Goal: Task Accomplishment & Management: Use online tool/utility

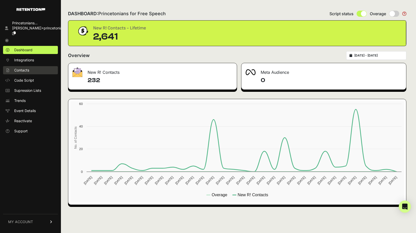
click at [35, 68] on link "Contacts" at bounding box center [30, 70] width 55 height 8
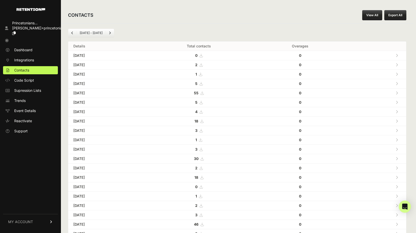
click at [371, 20] on link "View All" at bounding box center [372, 15] width 20 height 10
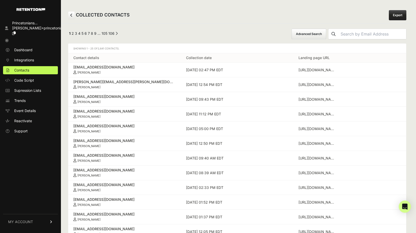
click at [313, 33] on button "Advanced Search" at bounding box center [309, 34] width 35 height 11
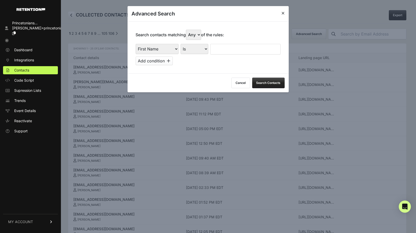
click at [175, 49] on select "First Name Last Name State City Email Email Domain Landing Domain Landing Page …" at bounding box center [157, 49] width 43 height 10
select select "file_date"
click at [201, 46] on select "Is on Is between" at bounding box center [195, 49] width 28 height 10
select select "is_between"
click at [217, 53] on input "text" at bounding box center [224, 49] width 27 height 11
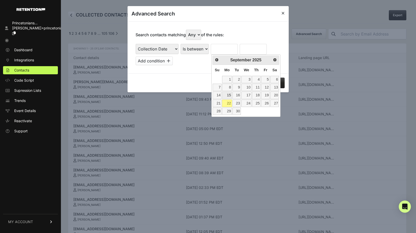
click at [230, 95] on link "15" at bounding box center [227, 95] width 10 height 7
type input "[DATE]"
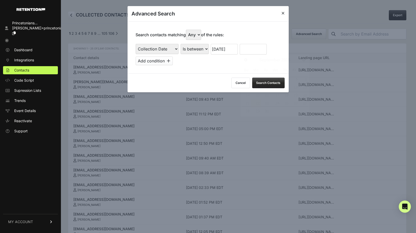
click at [254, 47] on input "text" at bounding box center [253, 49] width 27 height 11
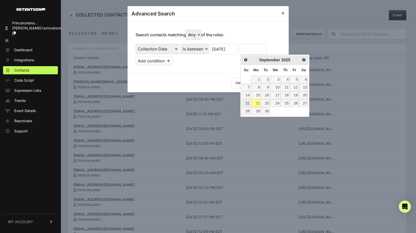
click at [244, 102] on link "21" at bounding box center [246, 103] width 9 height 7
type input "[DATE]"
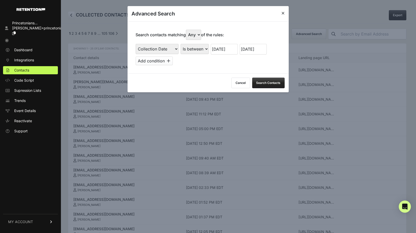
click at [262, 82] on button "Search Contacts" at bounding box center [268, 83] width 33 height 11
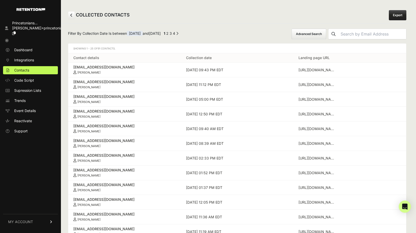
click at [399, 18] on link "Export" at bounding box center [398, 15] width 18 height 10
